Goal: Communication & Community: Answer question/provide support

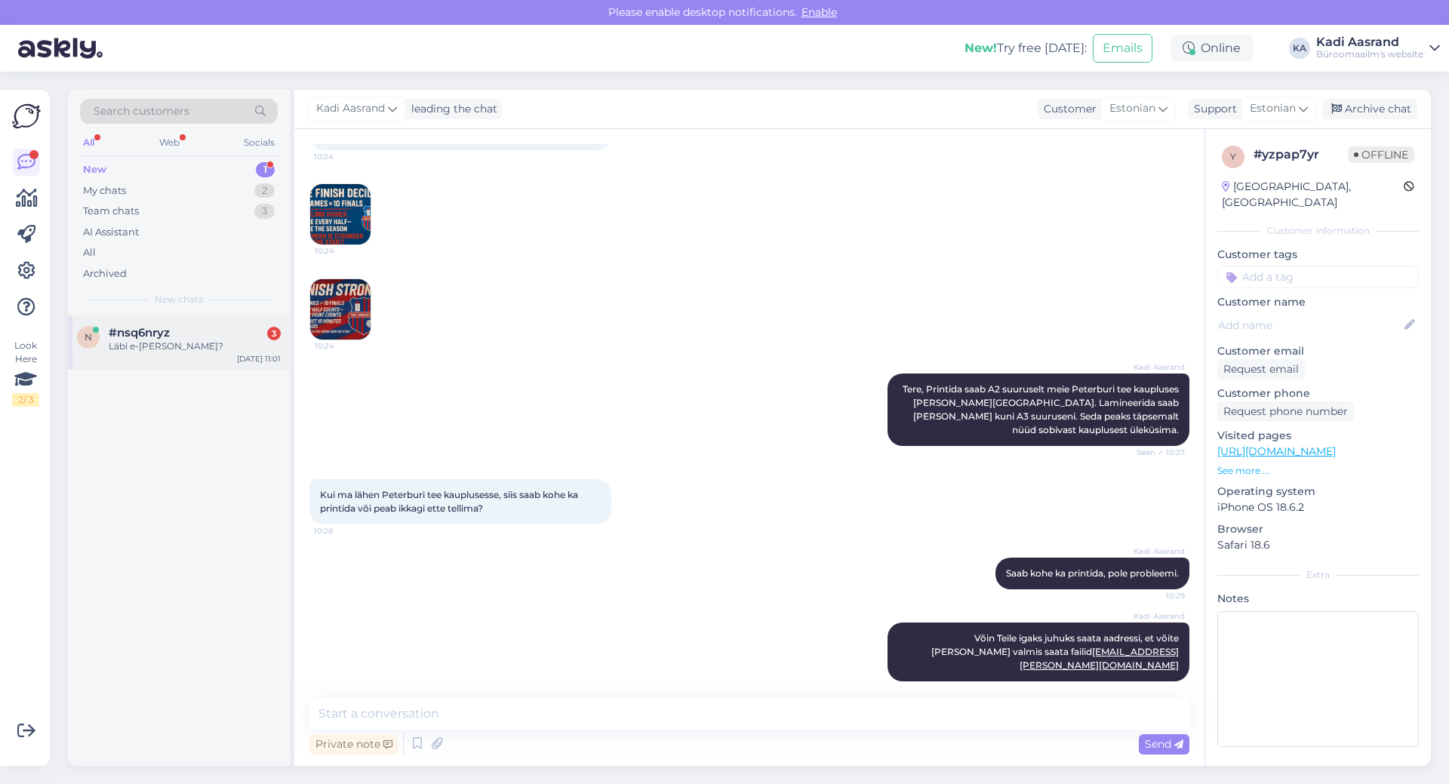
click at [214, 340] on div "Läbi e-[PERSON_NAME]?" at bounding box center [195, 347] width 172 height 14
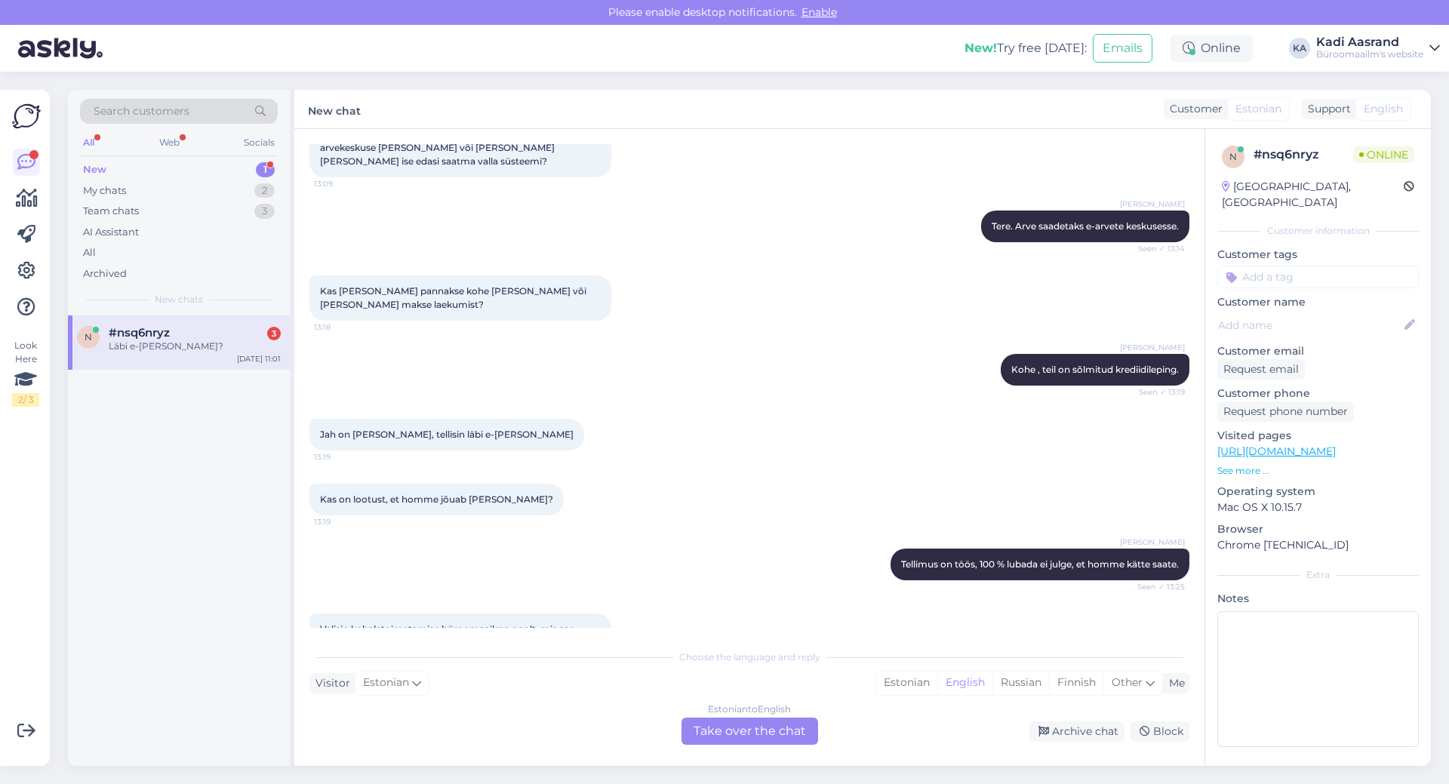
scroll to position [4685, 0]
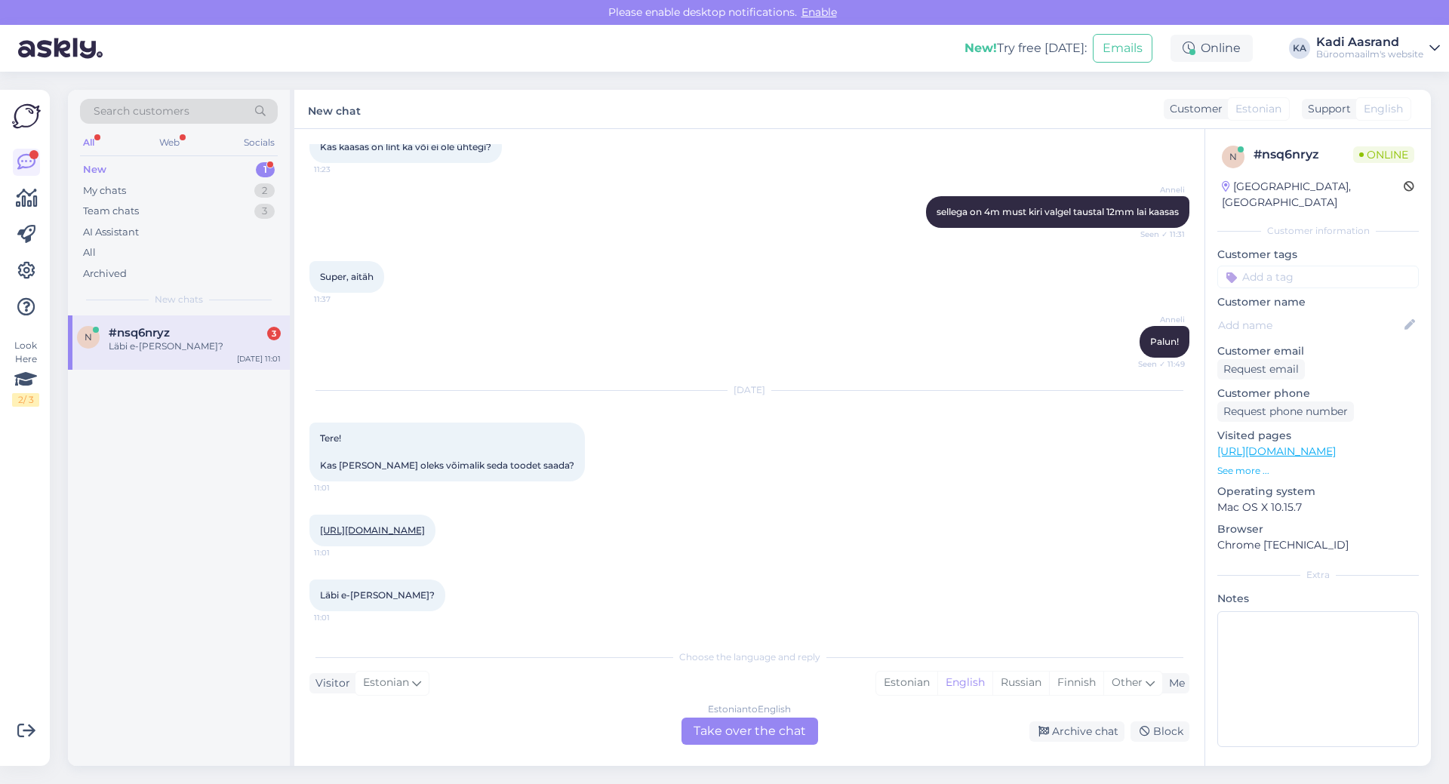
click at [425, 524] on link "[URL][DOMAIN_NAME]" at bounding box center [372, 529] width 105 height 11
click at [905, 681] on div "Estonian" at bounding box center [906, 683] width 61 height 23
click at [799, 735] on div "Estonian to Estonian Take over the chat" at bounding box center [749, 731] width 137 height 27
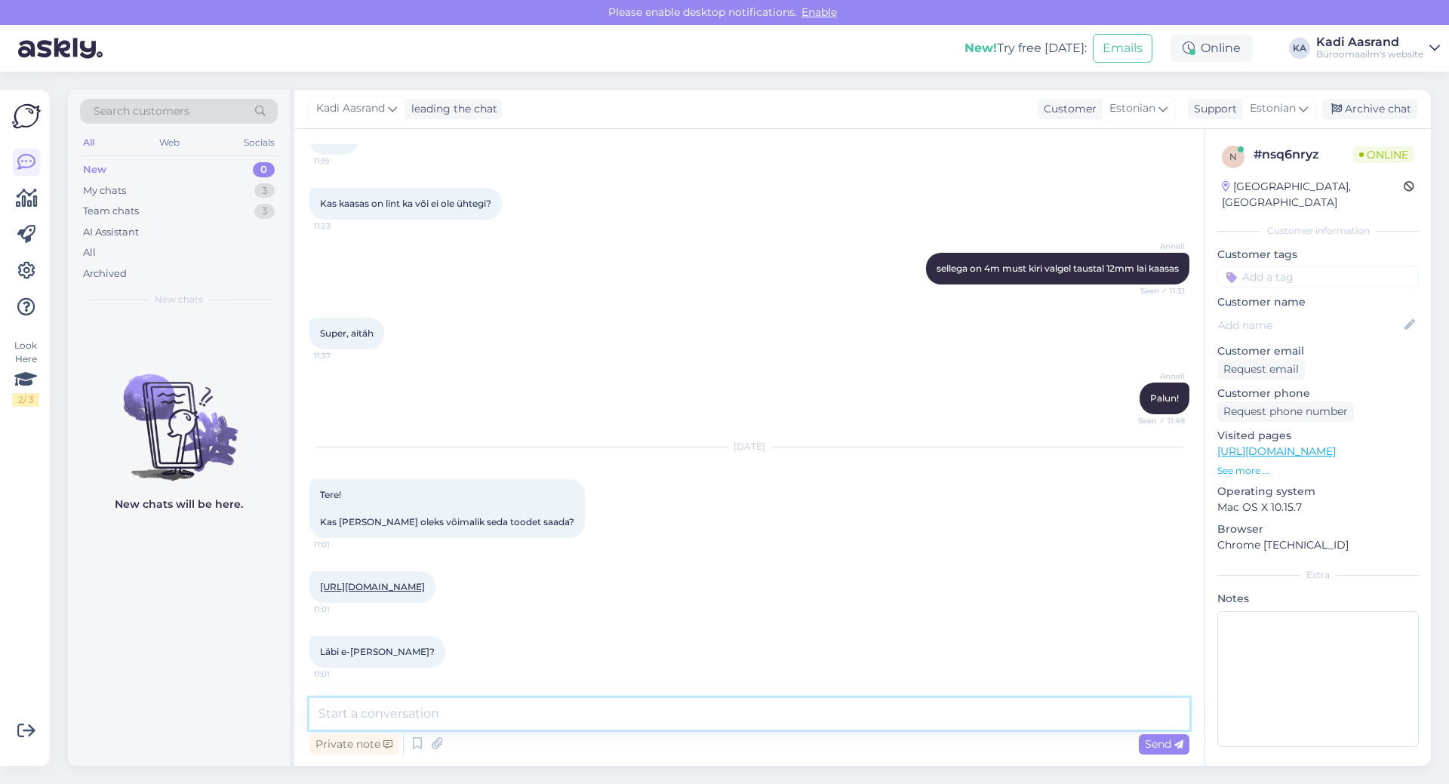
click at [811, 726] on textarea at bounding box center [749, 714] width 880 height 32
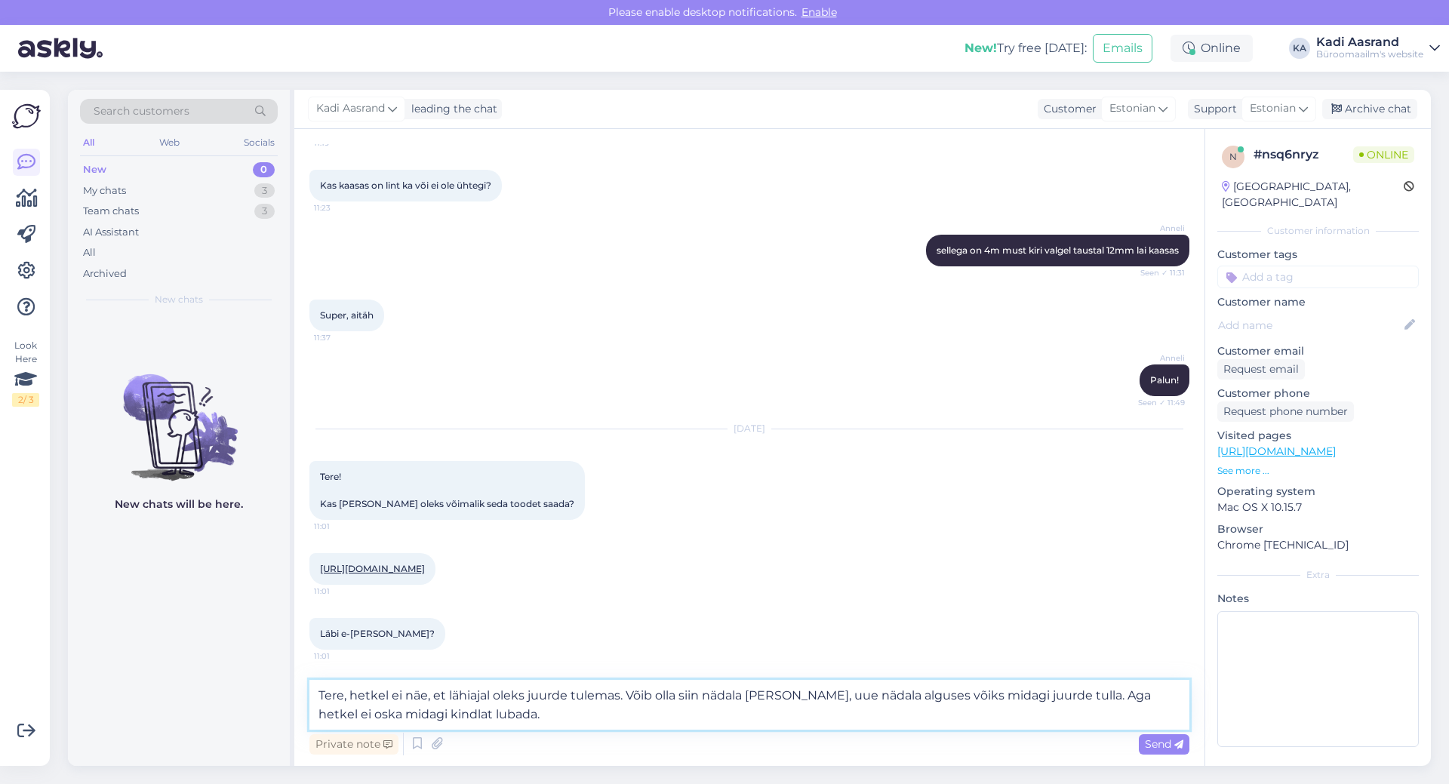
type textarea "Tere, hetkel ei näe, et lähiajal oleks juurde tulemas. Võib olla siin nädala [P…"
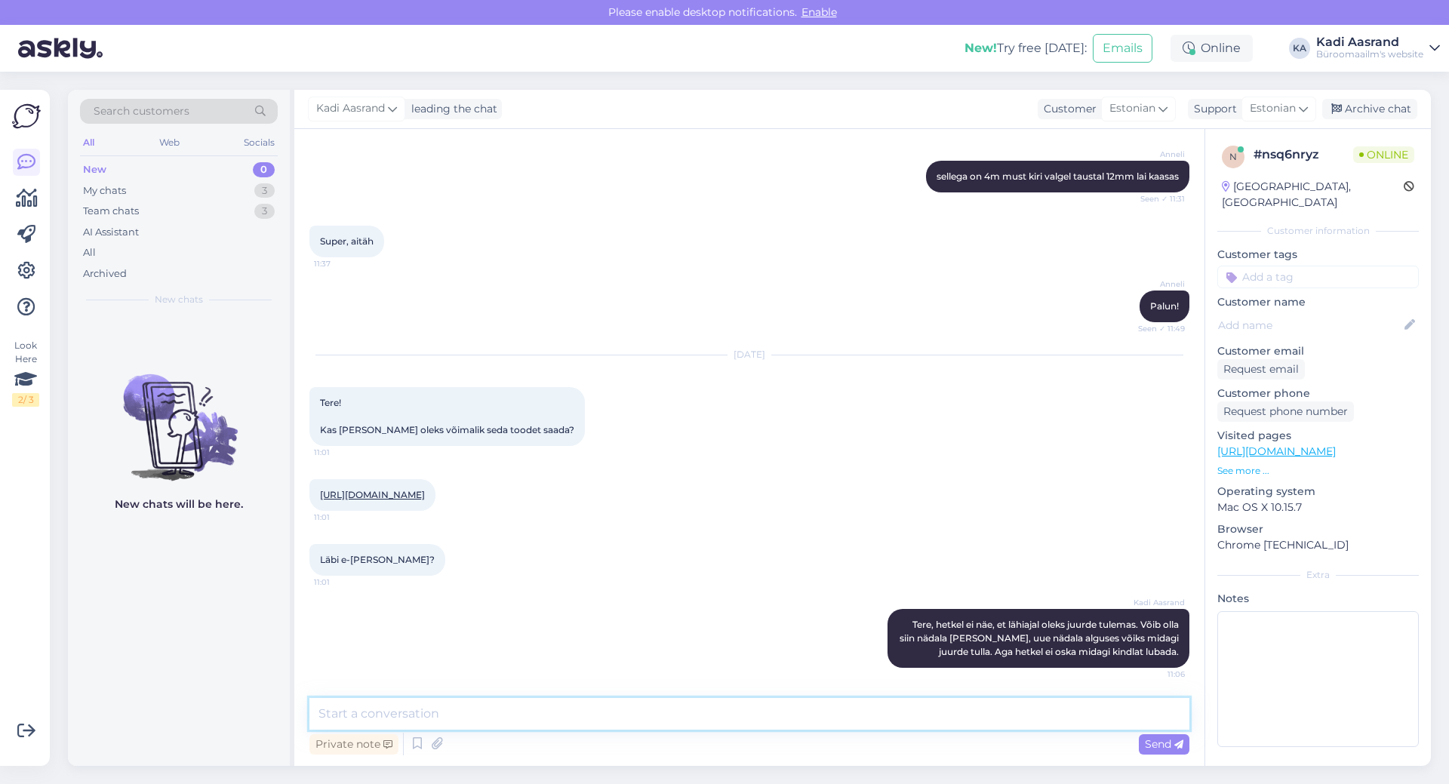
scroll to position [4720, 0]
type textarea "Siis [PERSON_NAME] täpsemalt juba tootejuhilt üleküsida."
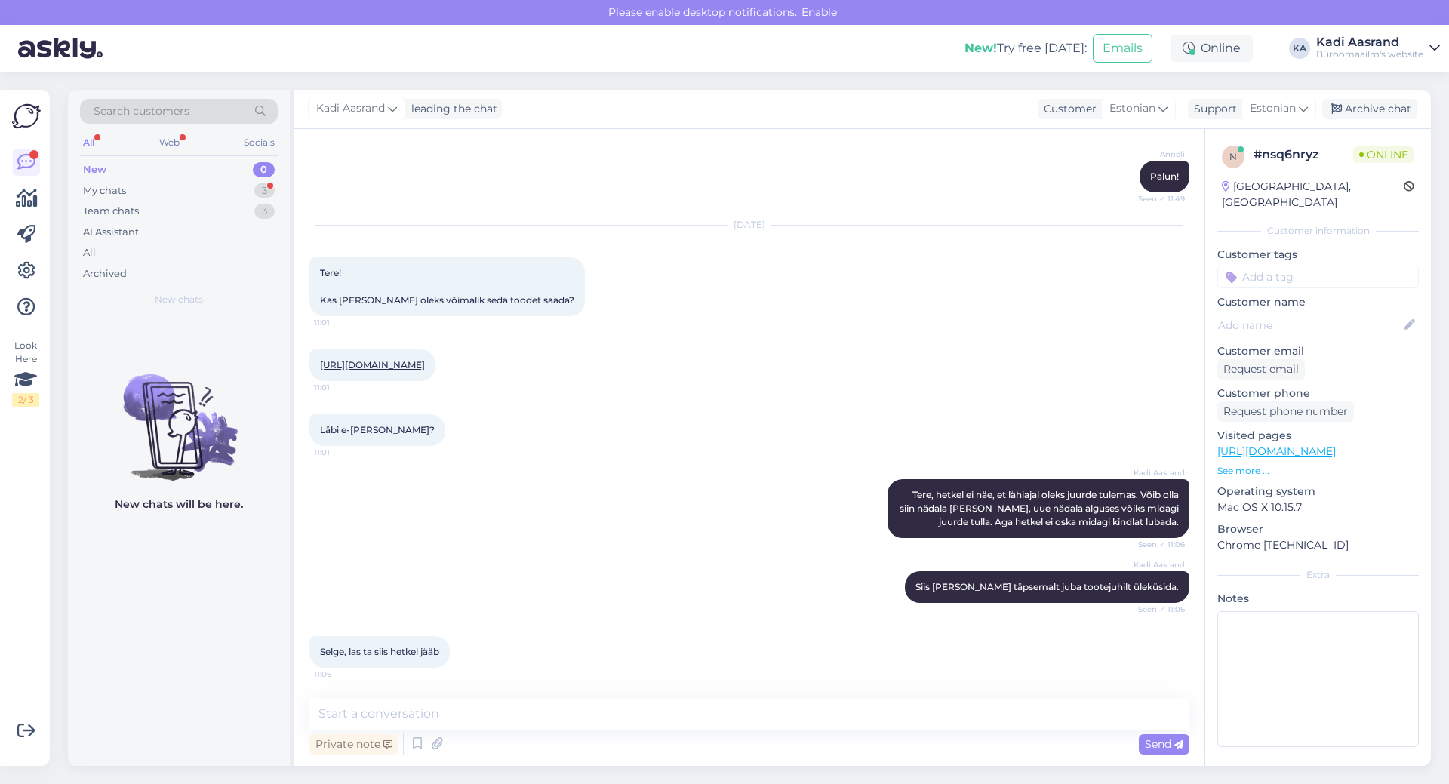
scroll to position [4850, 0]
click at [617, 711] on textarea at bounding box center [749, 714] width 880 height 32
type textarea "P"
type textarea "Teeme nii, ilusat päeva Teile!"
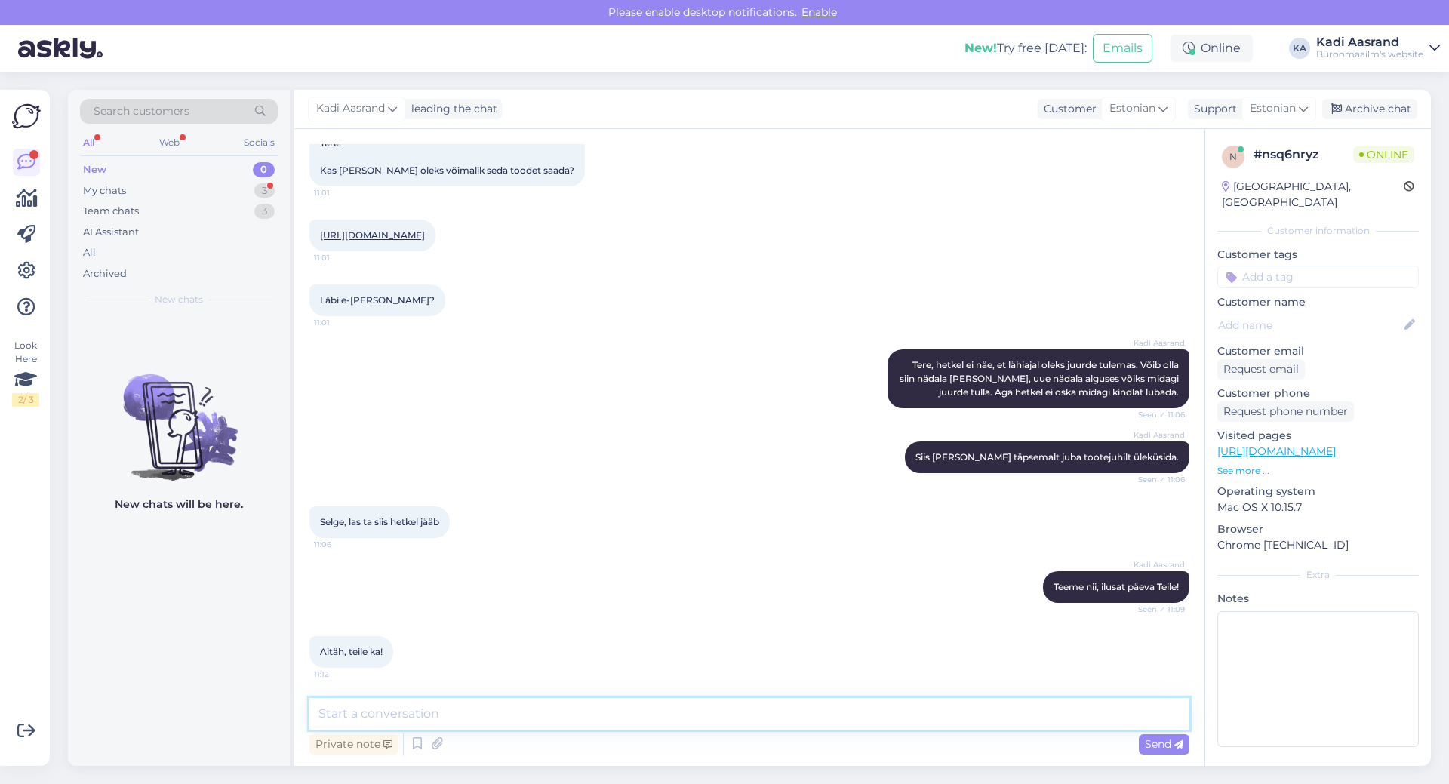
scroll to position [4980, 0]
click at [174, 183] on div "My chats 3" at bounding box center [179, 190] width 198 height 21
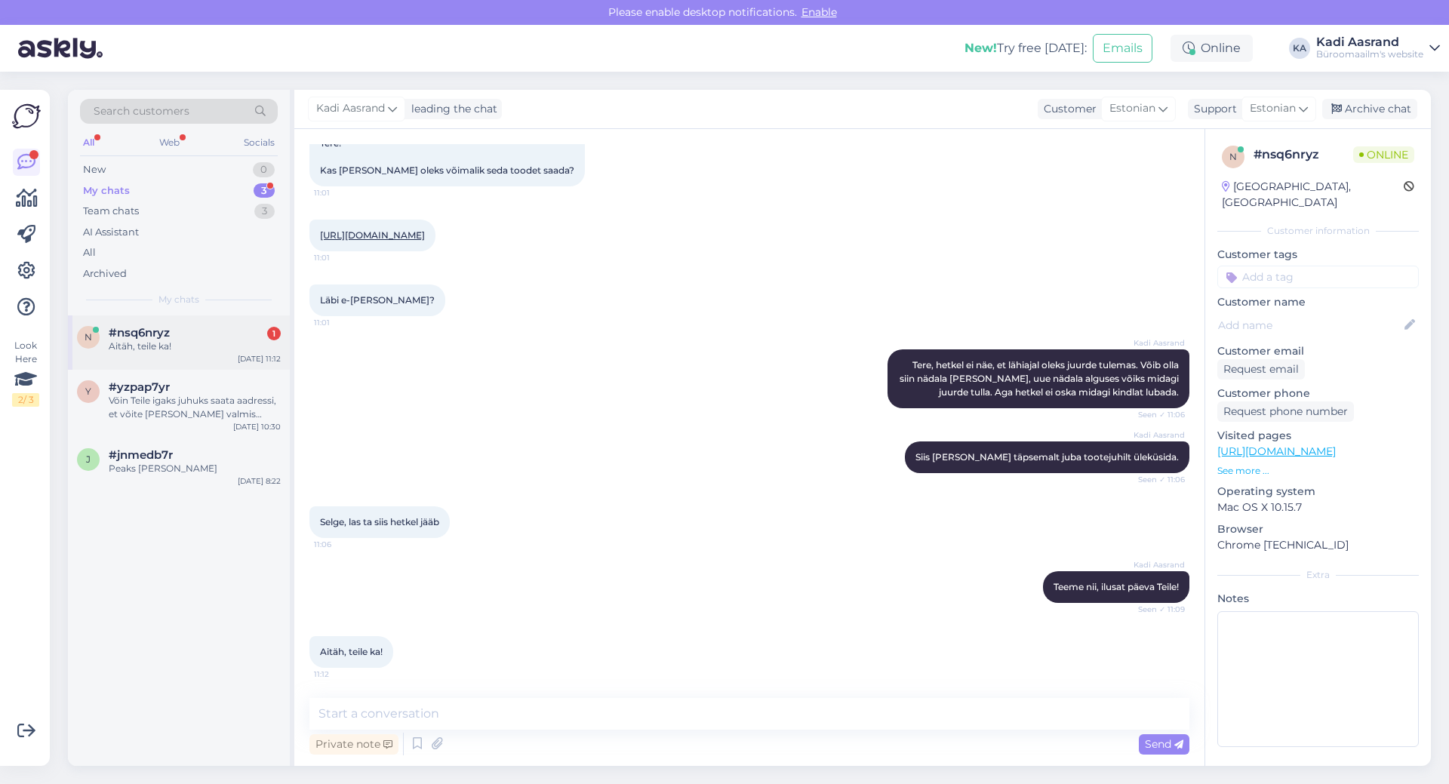
click at [223, 327] on div "#nsq6nryz 1" at bounding box center [195, 333] width 172 height 14
click at [204, 198] on div "My chats 3" at bounding box center [179, 190] width 198 height 21
click at [205, 209] on div "Team chats 3" at bounding box center [179, 211] width 198 height 21
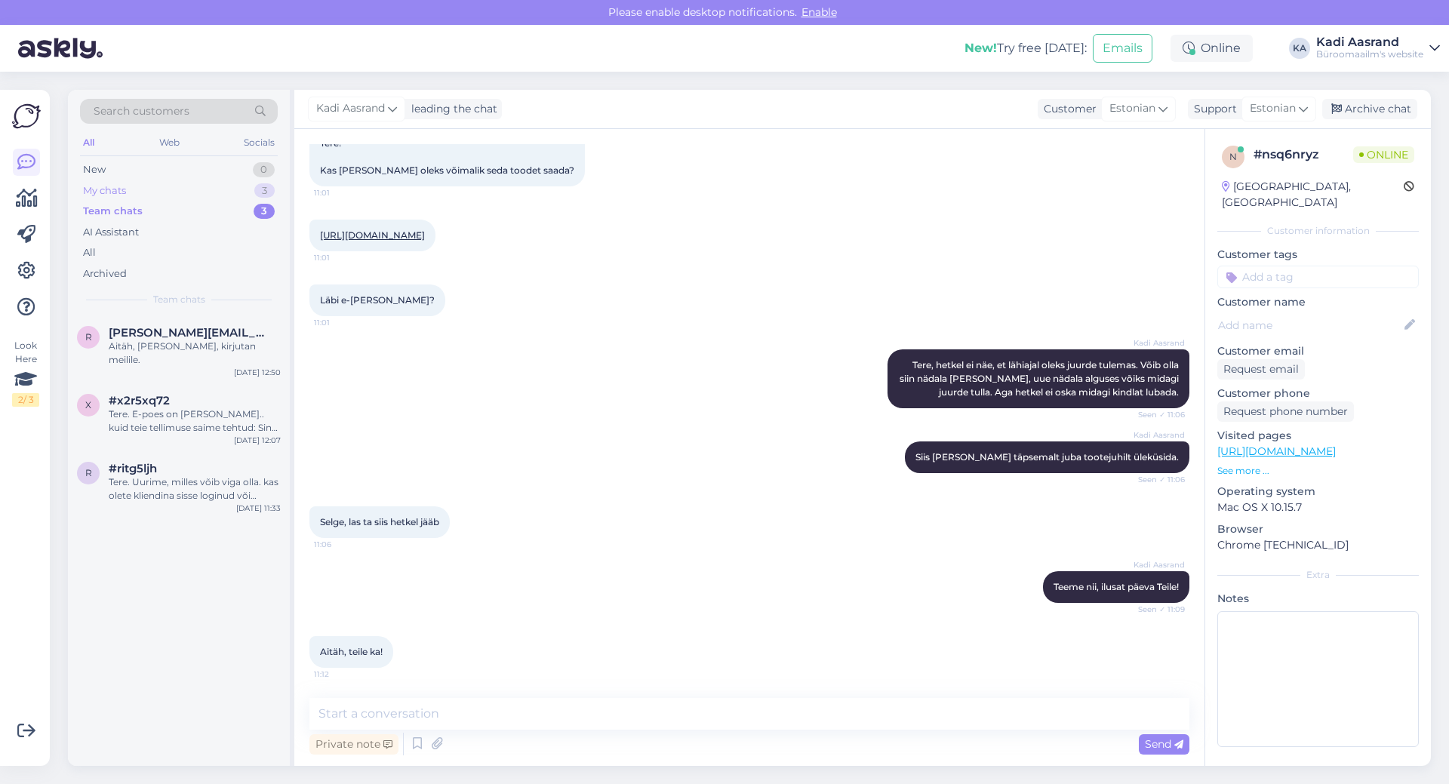
click at [165, 182] on div "My chats 3" at bounding box center [179, 190] width 198 height 21
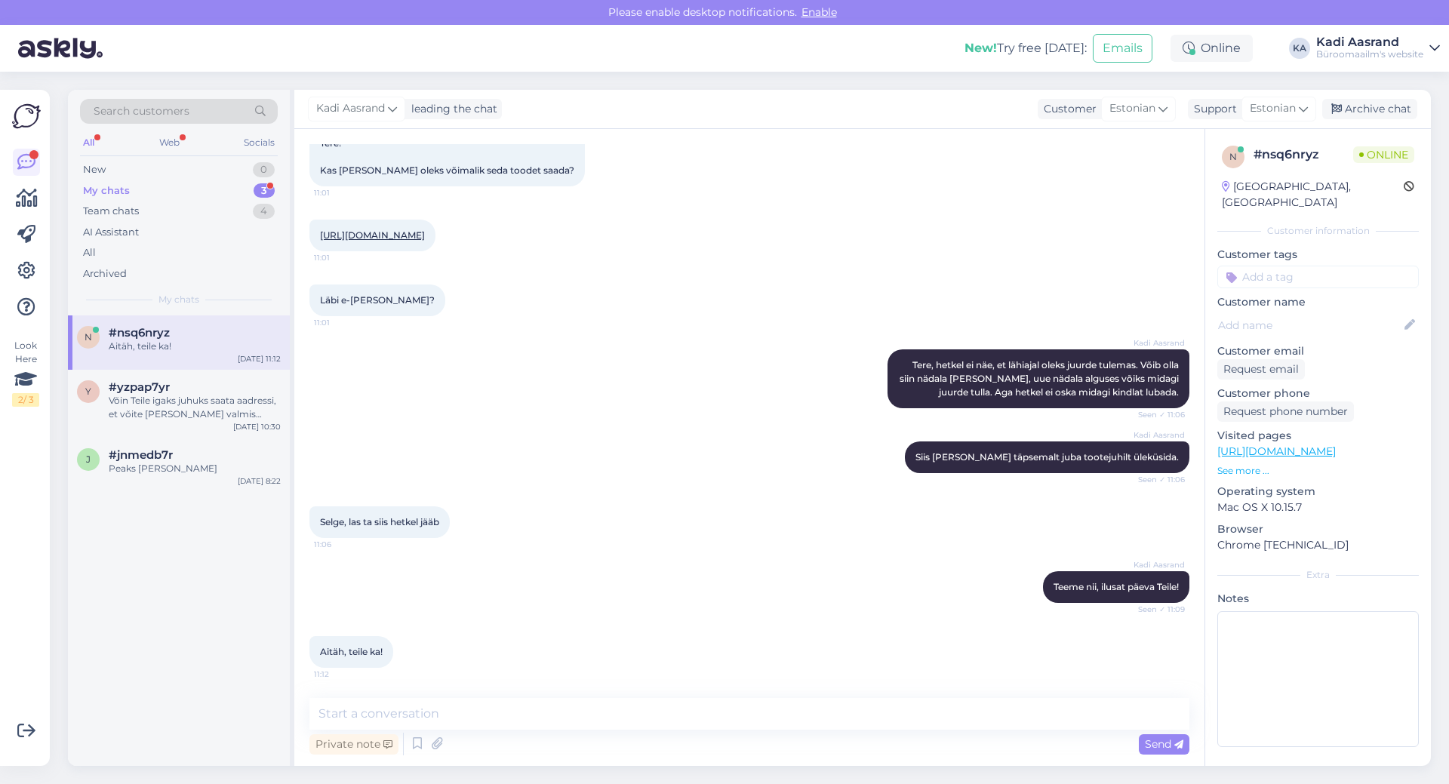
click at [164, 187] on div "My chats 3" at bounding box center [179, 190] width 198 height 21
click at [189, 343] on div "Aitäh, teile ka!" at bounding box center [195, 347] width 172 height 14
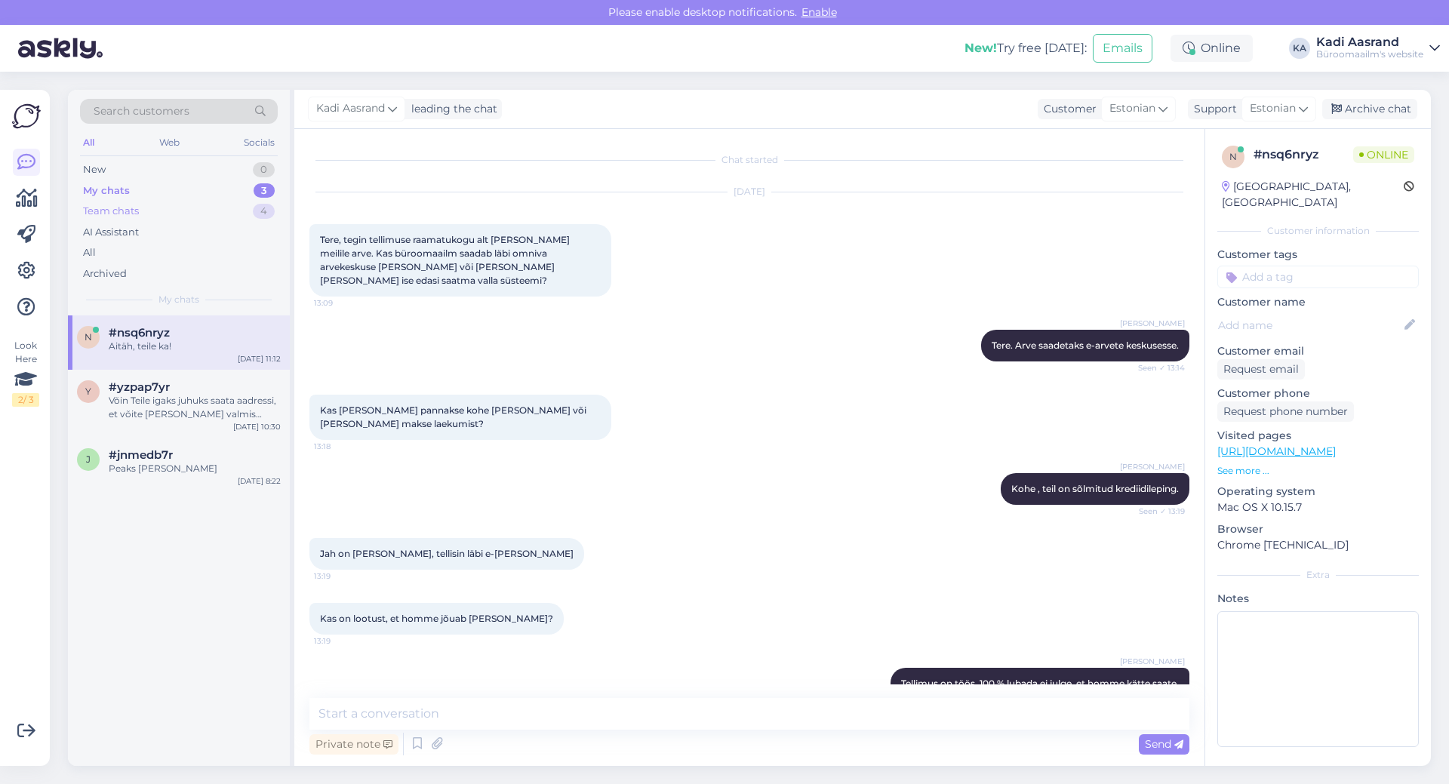
click at [175, 208] on div "Team chats 4" at bounding box center [179, 211] width 198 height 21
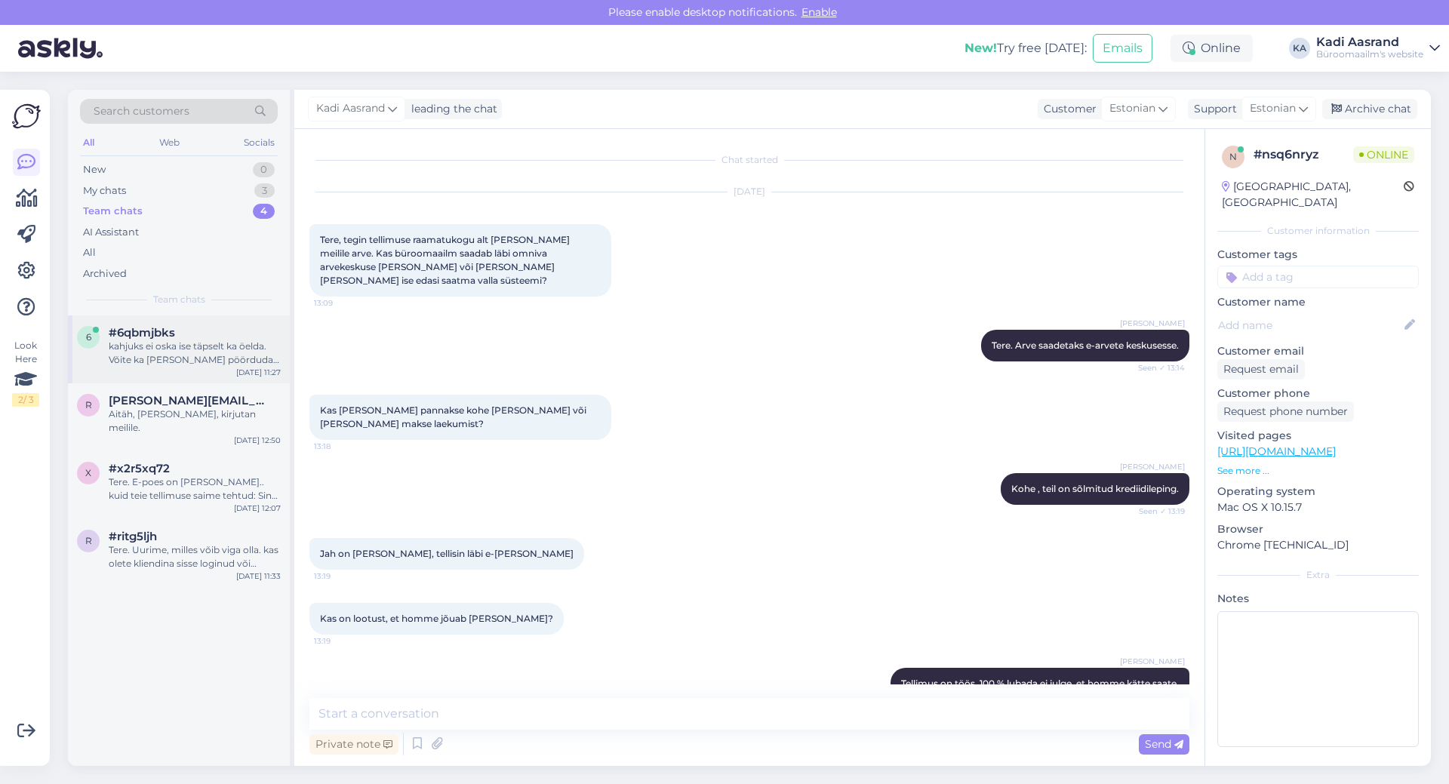
click at [204, 333] on div "#6qbmjbks" at bounding box center [195, 333] width 172 height 14
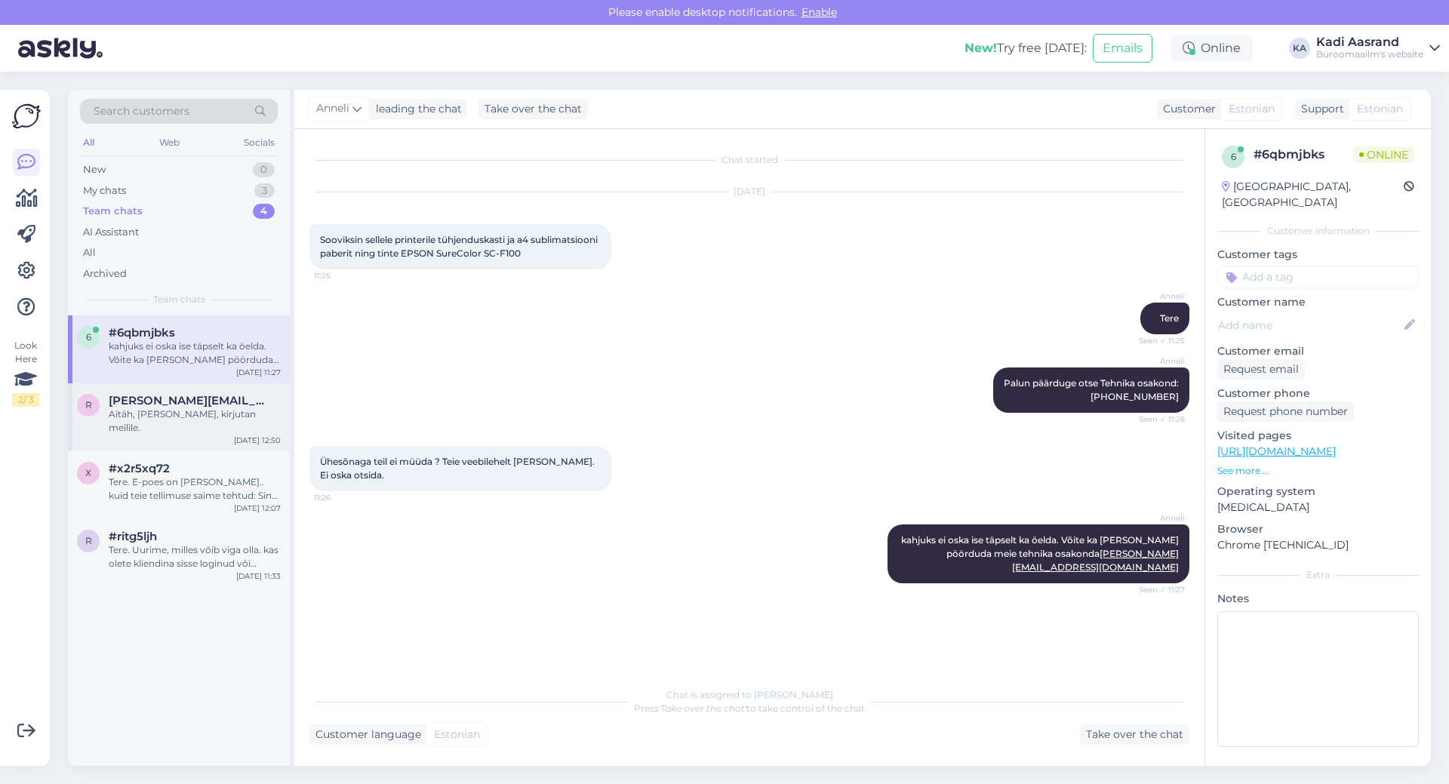
click at [210, 402] on div "[PERSON_NAME][EMAIL_ADDRESS][DOMAIN_NAME]" at bounding box center [195, 401] width 172 height 14
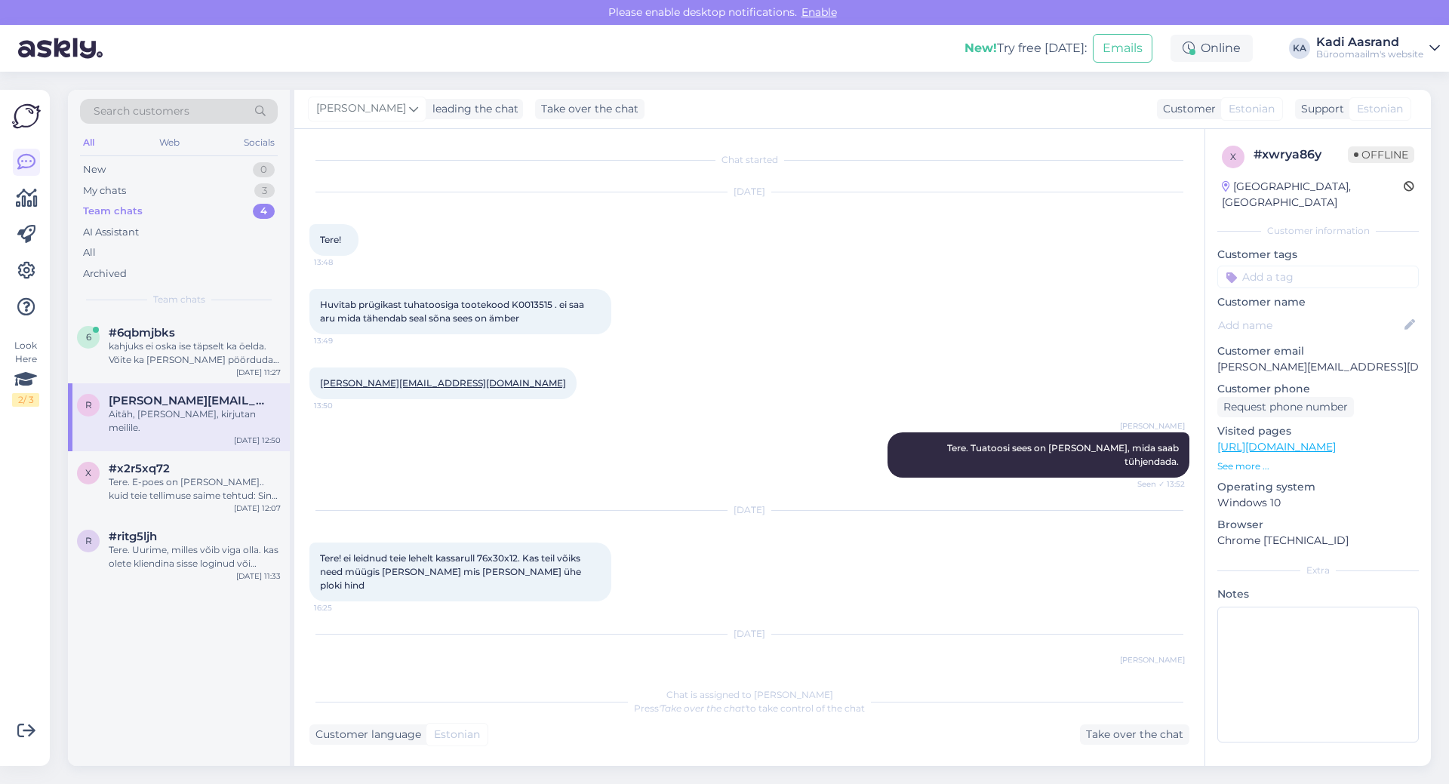
scroll to position [1003, 0]
